Goal: Find specific fact: Find specific fact

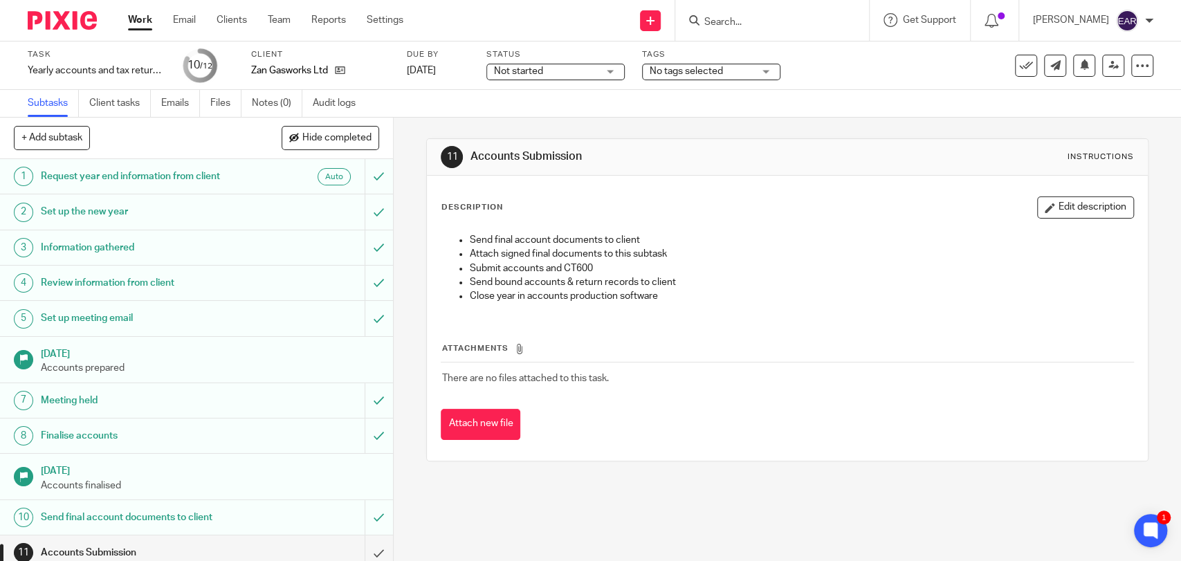
click at [798, 28] on input "Search" at bounding box center [765, 23] width 125 height 12
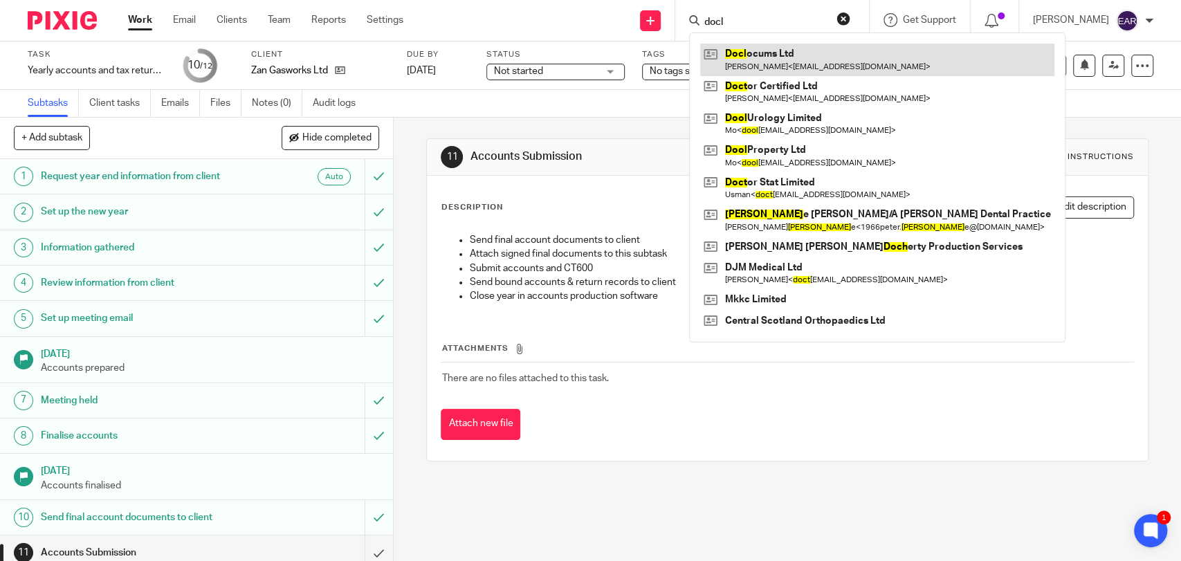
type input "docl"
click at [778, 62] on link at bounding box center [877, 60] width 354 height 32
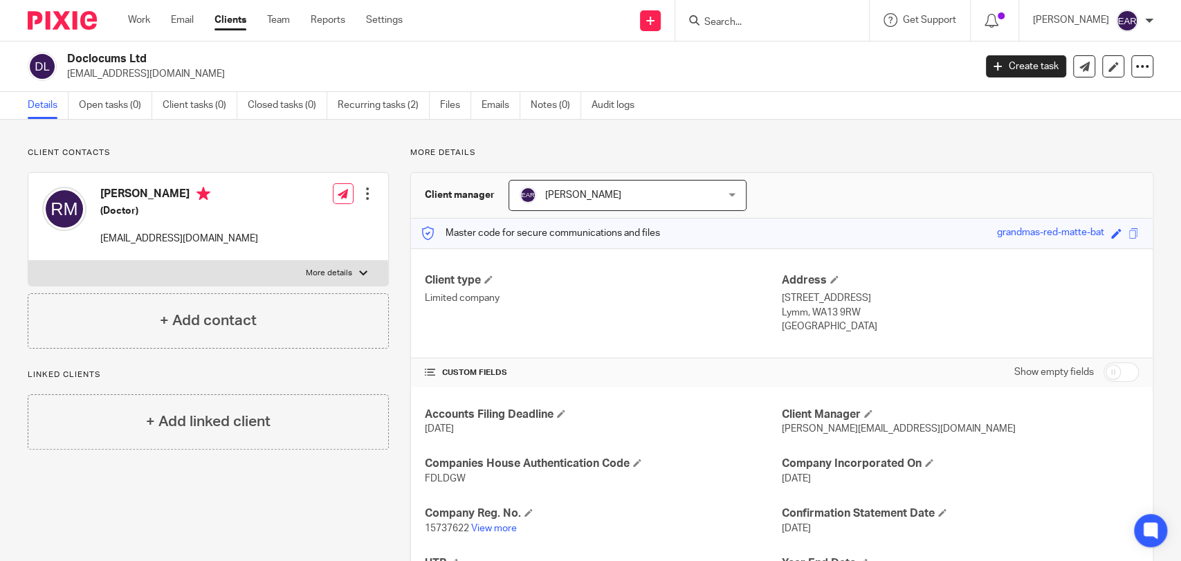
click at [454, 526] on span "15737622" at bounding box center [447, 529] width 44 height 10
copy p "15737622"
click at [439, 486] on div "Accounts Filing Deadline [DATE] Client Manager [PERSON_NAME][EMAIL_ADDRESS][DOM…" at bounding box center [782, 521] width 742 height 269
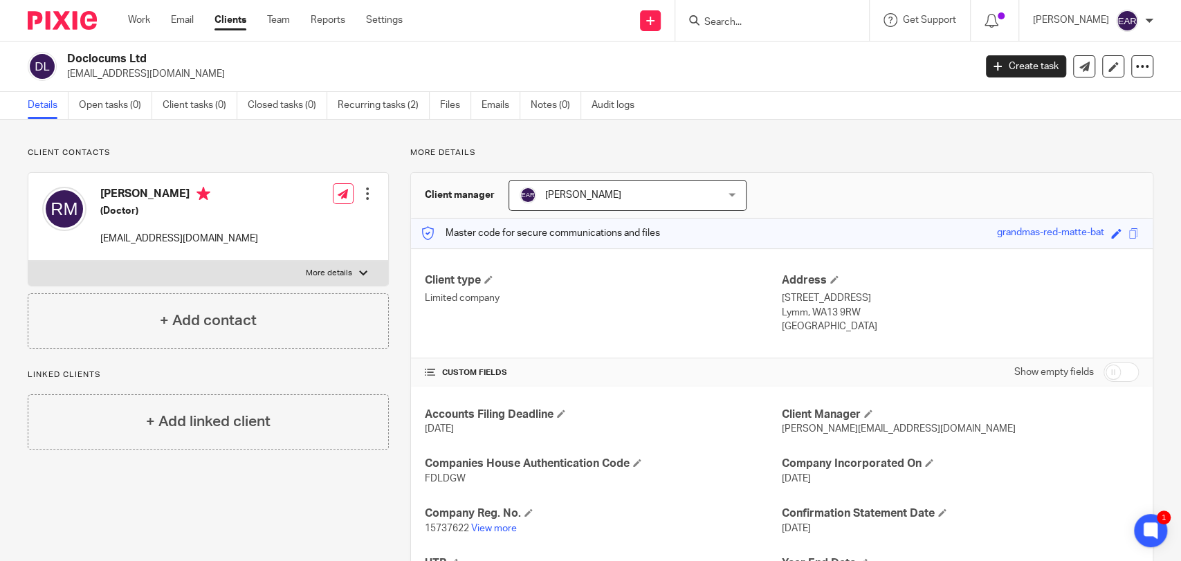
click at [441, 484] on p "FDLDGW" at bounding box center [603, 479] width 357 height 14
click at [441, 481] on span "FDLDGW" at bounding box center [445, 479] width 41 height 10
copy span "FDLDGW"
click at [763, 23] on input "Search" at bounding box center [765, 23] width 125 height 12
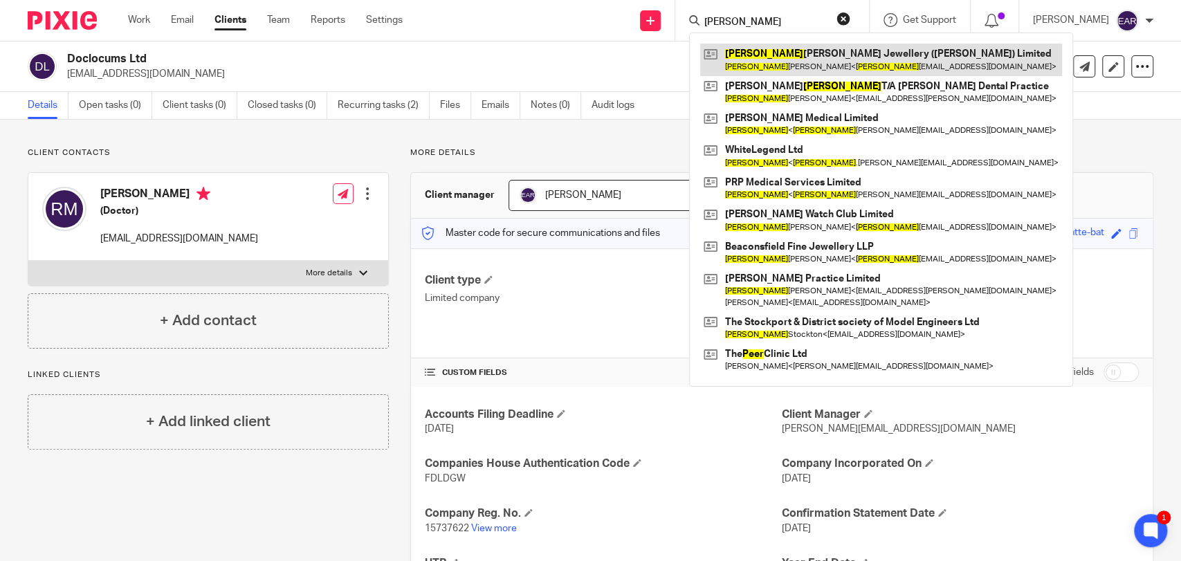
type input "[PERSON_NAME]"
click at [766, 64] on link at bounding box center [881, 60] width 362 height 32
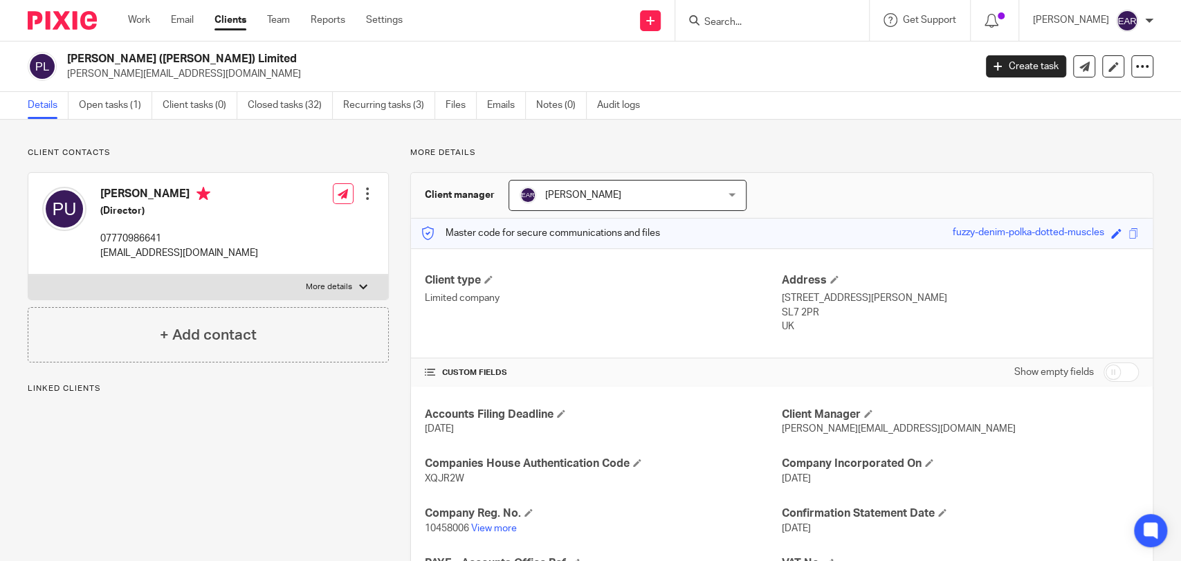
click at [436, 528] on span "10458006" at bounding box center [447, 529] width 44 height 10
copy p "10458006"
click at [443, 476] on span "XQJR2W" at bounding box center [444, 479] width 39 height 10
click at [445, 475] on span "XQJR2W" at bounding box center [444, 479] width 39 height 10
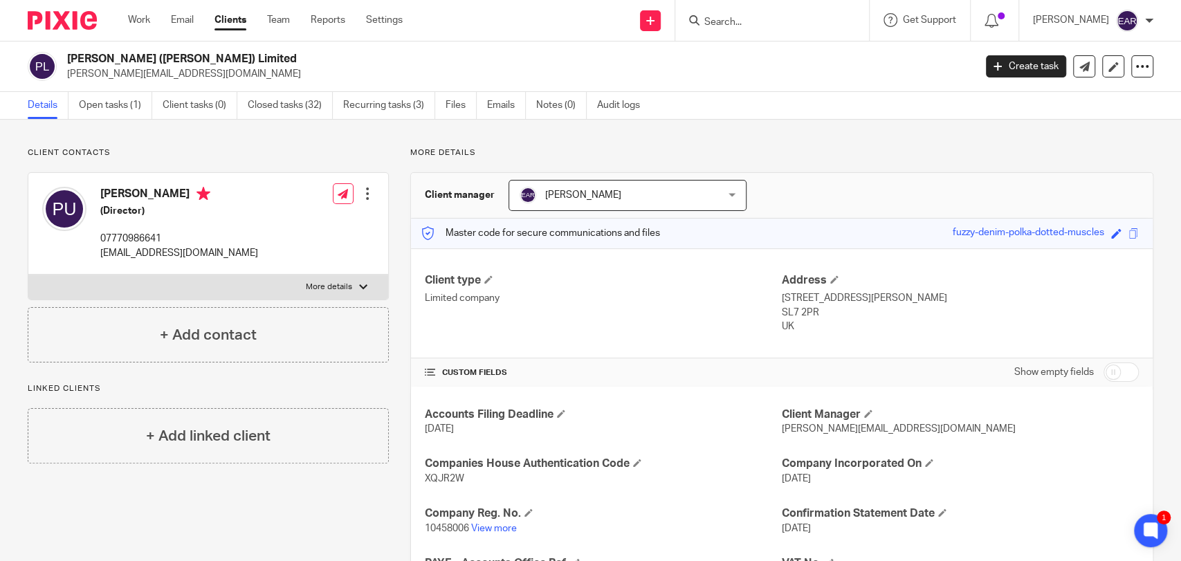
click at [452, 476] on span "XQJR2W" at bounding box center [444, 479] width 39 height 10
copy span "XQJR2W"
